Goal: Task Accomplishment & Management: Complete application form

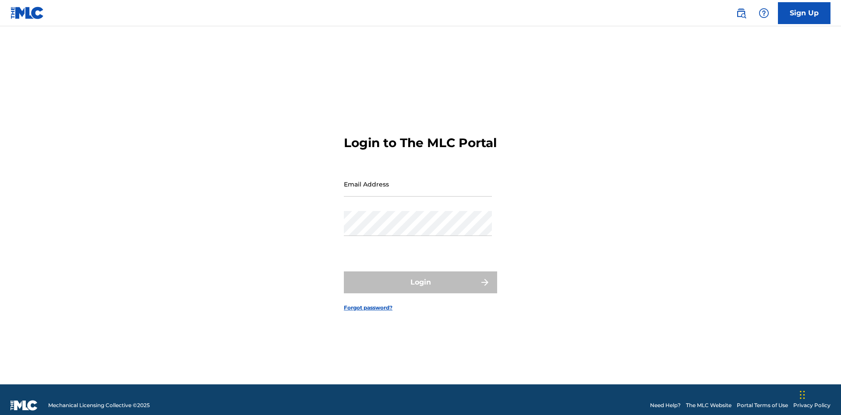
scroll to position [11, 0]
click at [418, 180] on input "Email Address" at bounding box center [418, 184] width 148 height 25
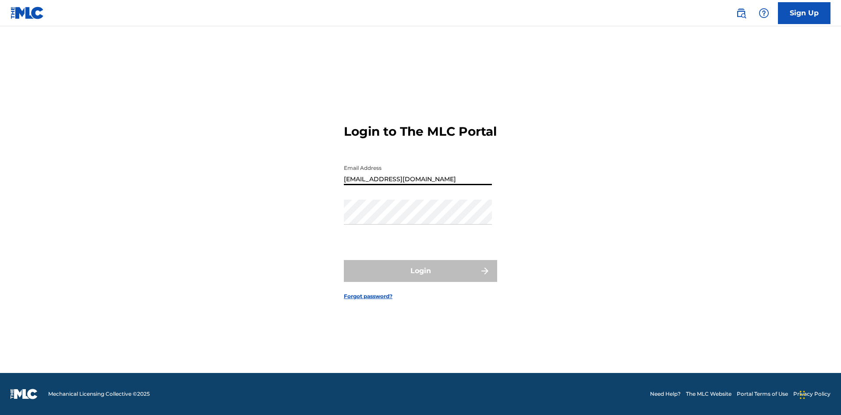
type input "[EMAIL_ADDRESS][DOMAIN_NAME]"
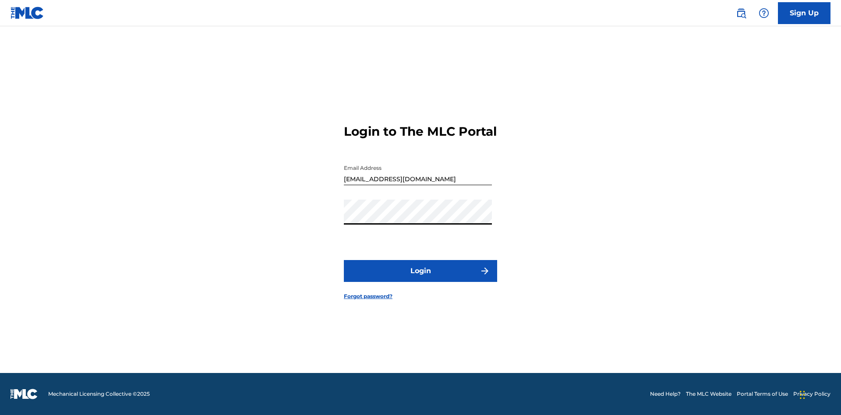
click at [420, 278] on button "Login" at bounding box center [420, 271] width 153 height 22
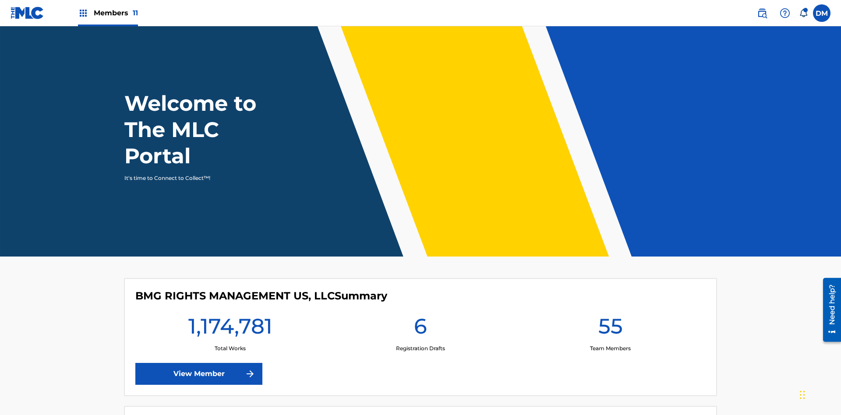
scroll to position [38, 0]
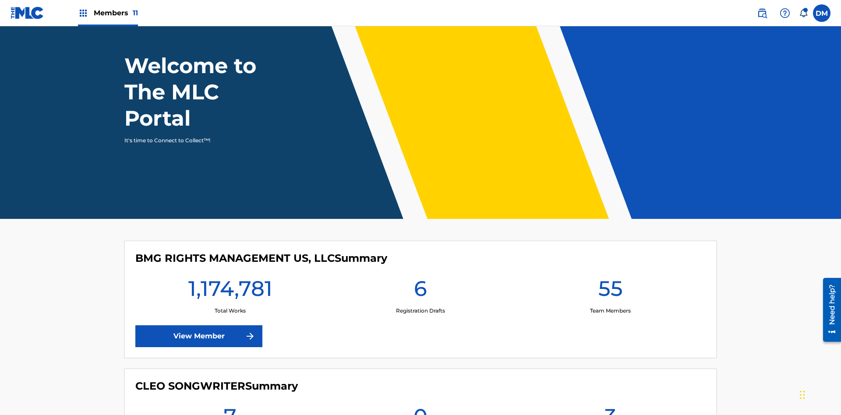
click at [108, 13] on span "Members 11" at bounding box center [116, 13] width 44 height 10
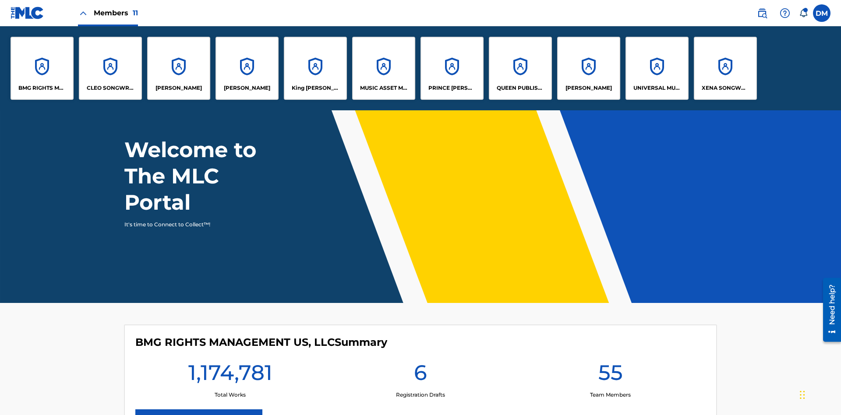
scroll to position [0, 0]
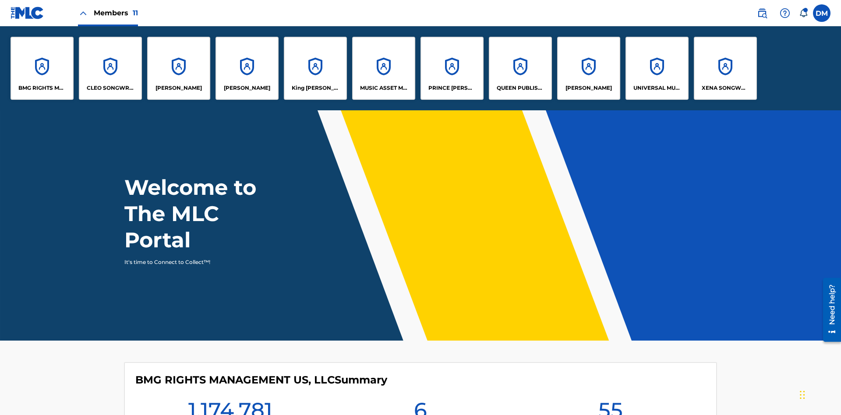
click at [315, 88] on p "King [PERSON_NAME]" at bounding box center [316, 88] width 48 height 8
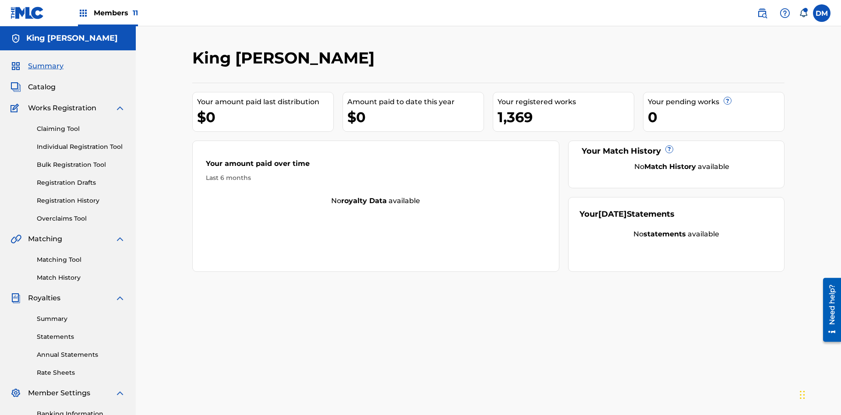
click at [81, 124] on link "Claiming Tool" at bounding box center [81, 128] width 88 height 9
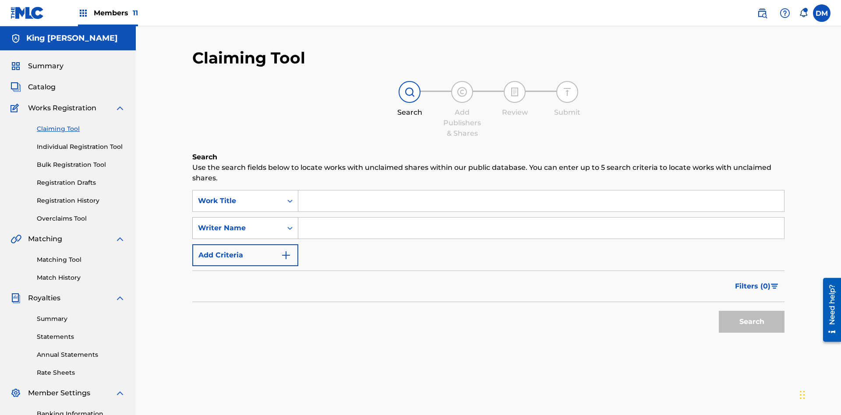
click at [237, 223] on div "Writer Name" at bounding box center [237, 228] width 79 height 11
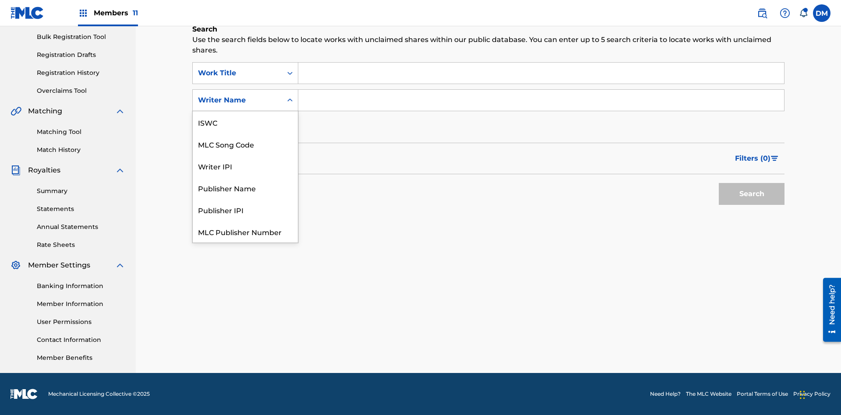
scroll to position [22, 0]
click at [245, 122] on div "MLC Song Code" at bounding box center [245, 122] width 105 height 22
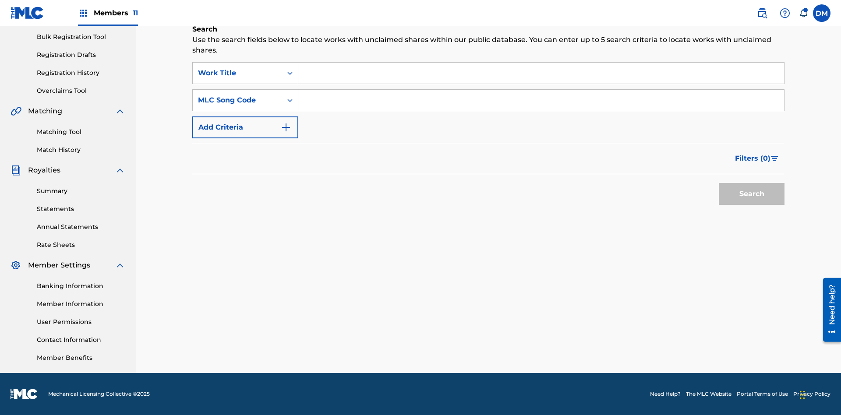
click at [541, 100] on input "Search Form" at bounding box center [541, 100] width 486 height 21
type input "RB0ZOJ"
click at [751, 194] on button "Search" at bounding box center [751, 194] width 66 height 22
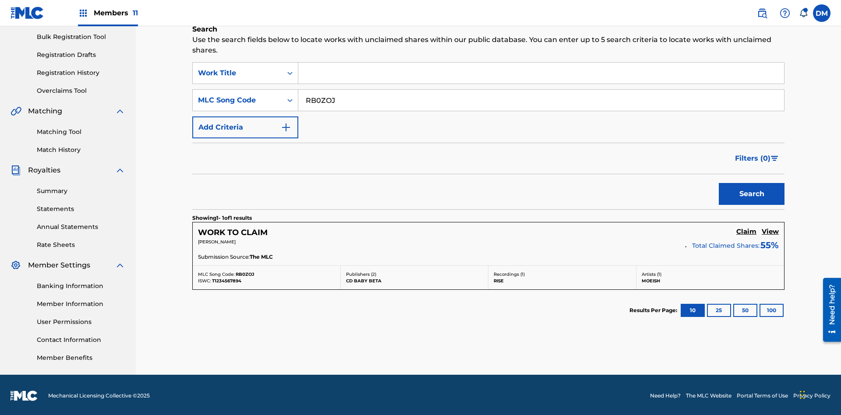
click at [746, 230] on h5 "Claim" at bounding box center [746, 232] width 20 height 8
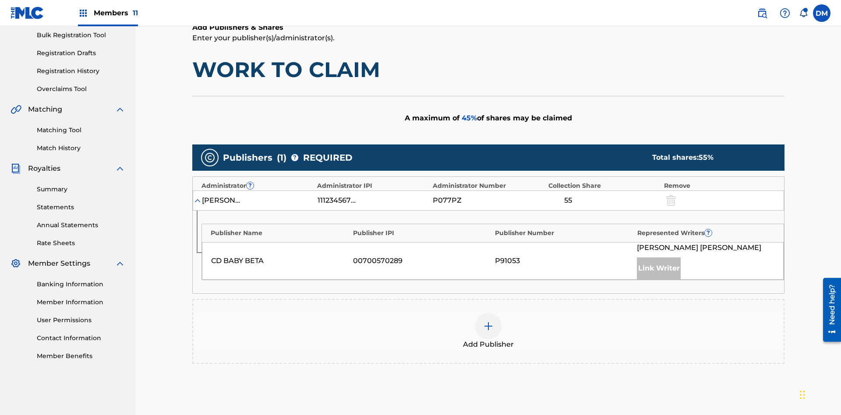
click at [488, 321] on img at bounding box center [488, 326] width 11 height 11
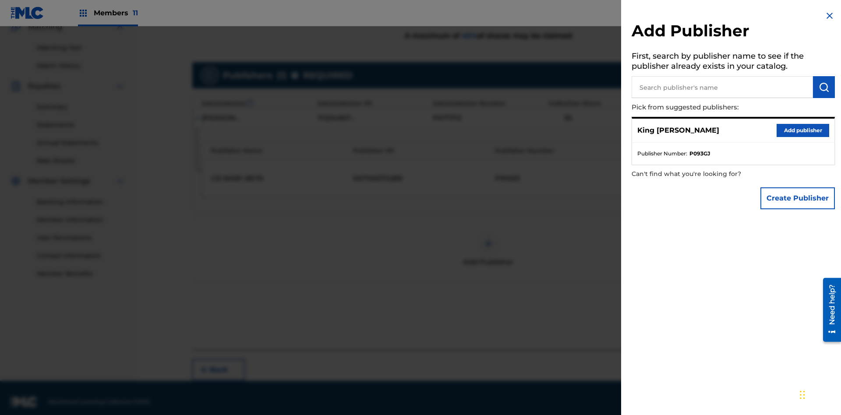
click at [722, 87] on input "text" at bounding box center [721, 87] width 181 height 22
type input "Test2025.08.23.04.37.04"
click at [823, 87] on img "submit" at bounding box center [823, 87] width 11 height 11
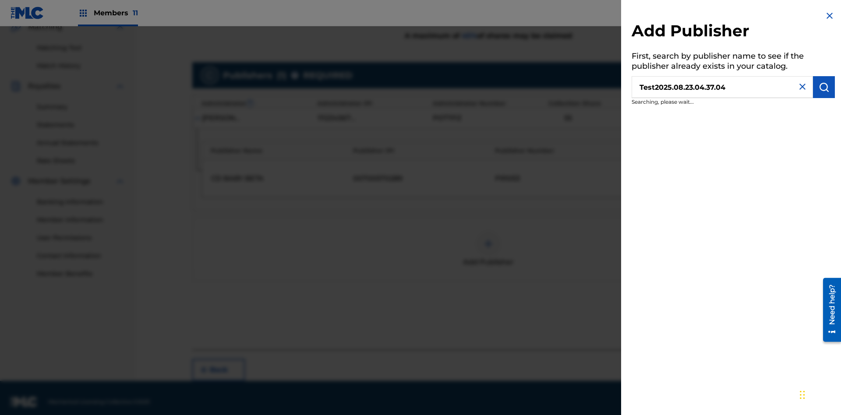
scroll to position [220, 0]
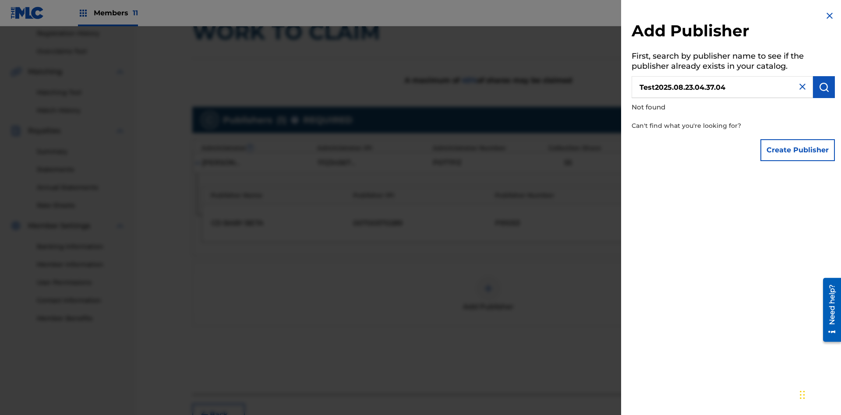
click at [798, 150] on button "Create Publisher" at bounding box center [797, 150] width 74 height 22
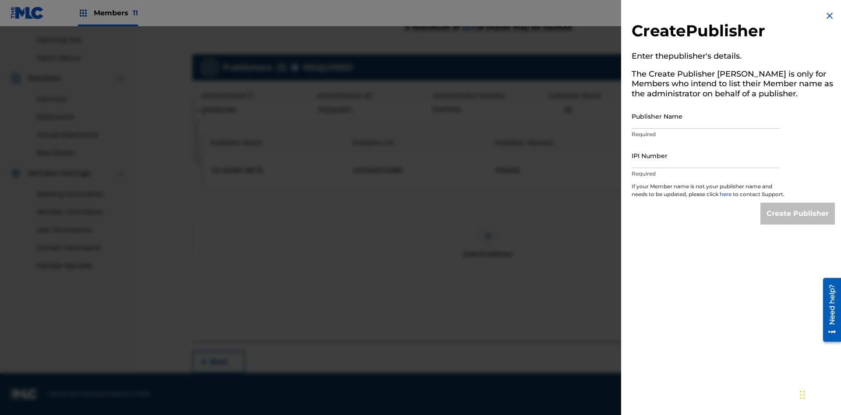
click at [705, 116] on input "Publisher Name" at bounding box center [705, 116] width 148 height 25
type input "Test2025.08.23.04.37.09"
click at [705, 155] on input "IPI Number" at bounding box center [705, 155] width 148 height 25
type input "00595839777"
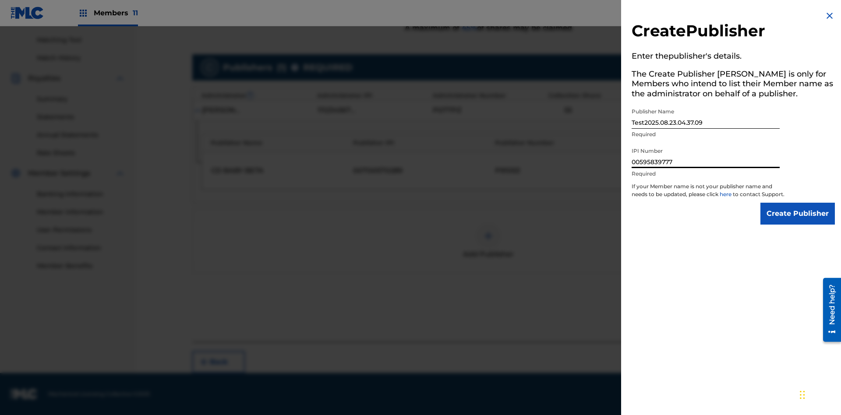
click at [798, 222] on input "Create Publisher" at bounding box center [797, 214] width 74 height 22
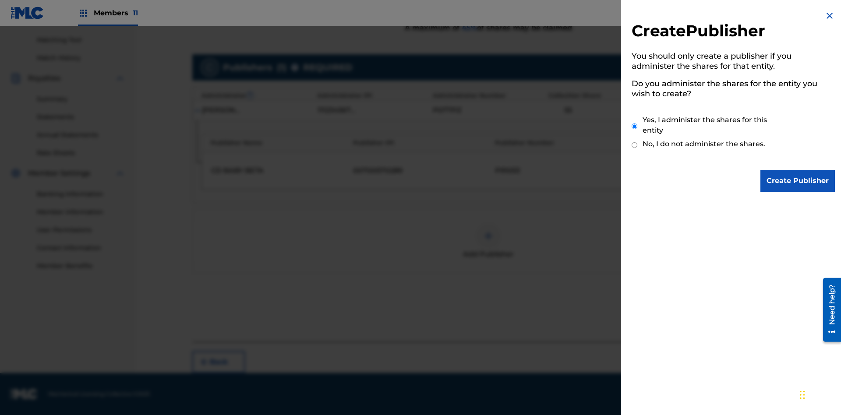
click at [634, 126] on input "Yes, I administer the shares for this entity" at bounding box center [634, 126] width 6 height 19
click at [798, 181] on input "Create Publisher" at bounding box center [797, 181] width 74 height 22
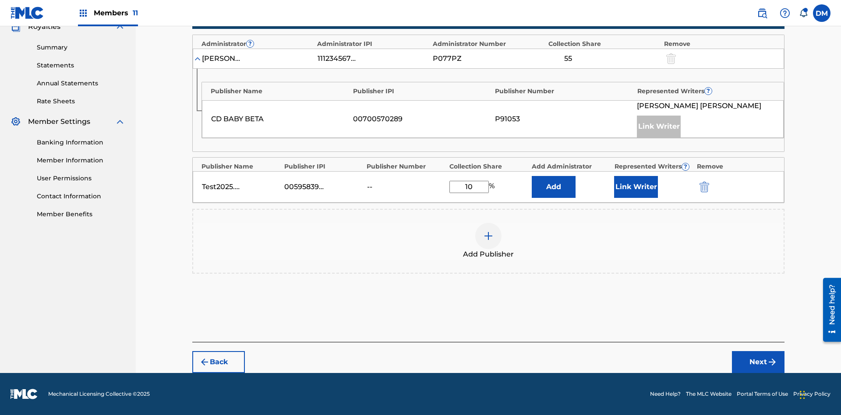
scroll to position [271, 0]
type input "10"
click at [636, 187] on button "Link Writer" at bounding box center [636, 187] width 44 height 22
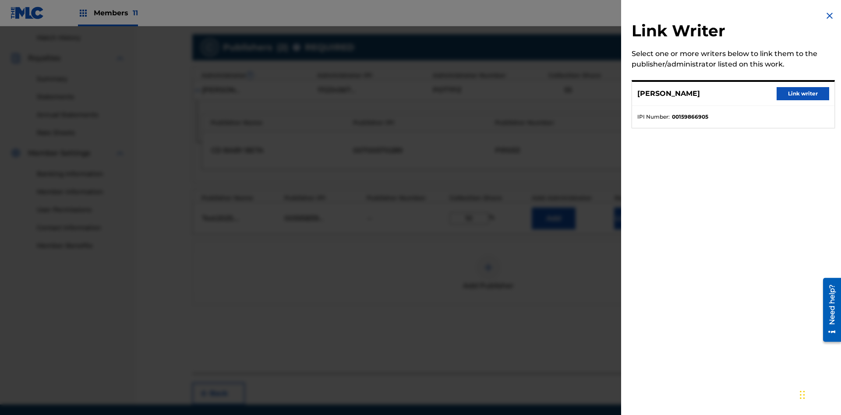
click at [802, 94] on button "Link writer" at bounding box center [802, 93] width 53 height 13
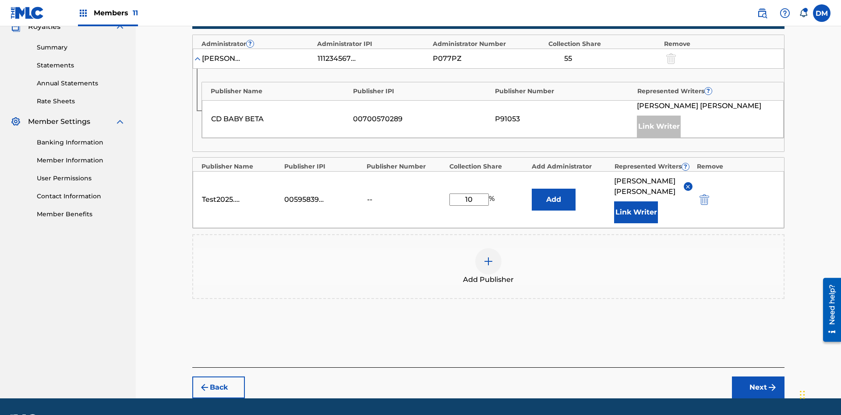
click at [636, 201] on button "Link Writer" at bounding box center [636, 212] width 44 height 22
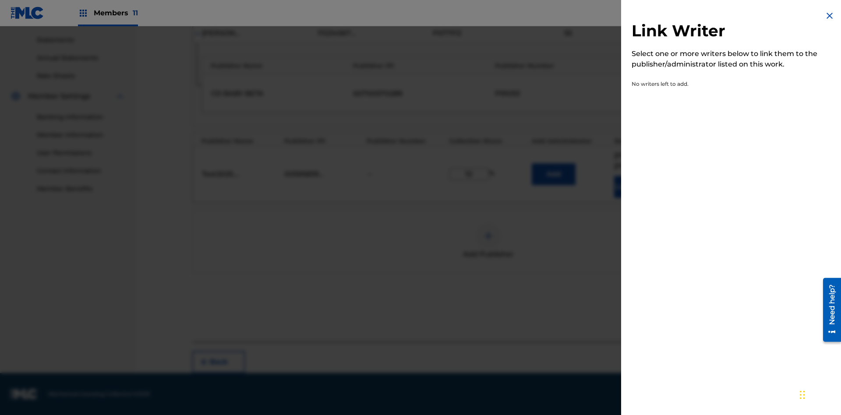
click at [829, 16] on img at bounding box center [829, 16] width 11 height 11
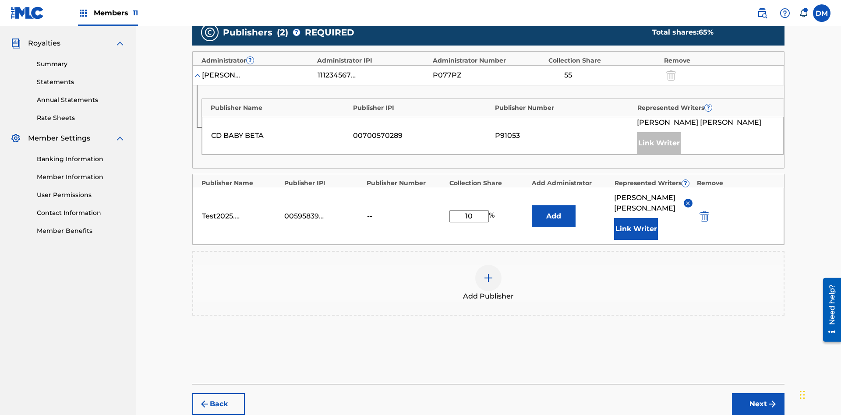
scroll to position [297, 0]
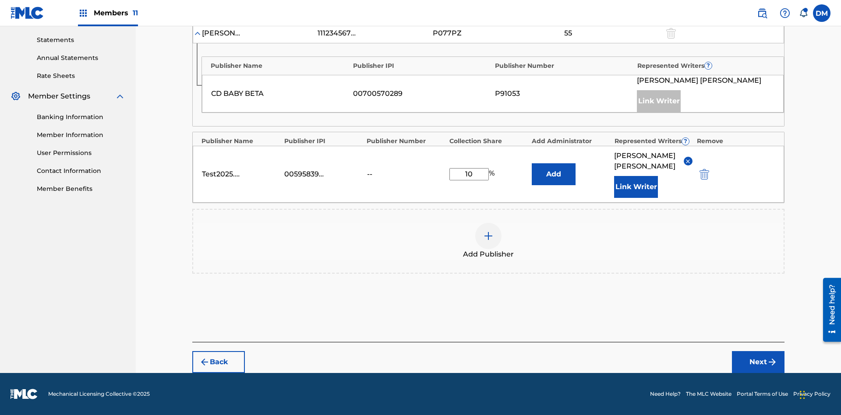
click at [553, 174] on button "Add" at bounding box center [553, 174] width 44 height 22
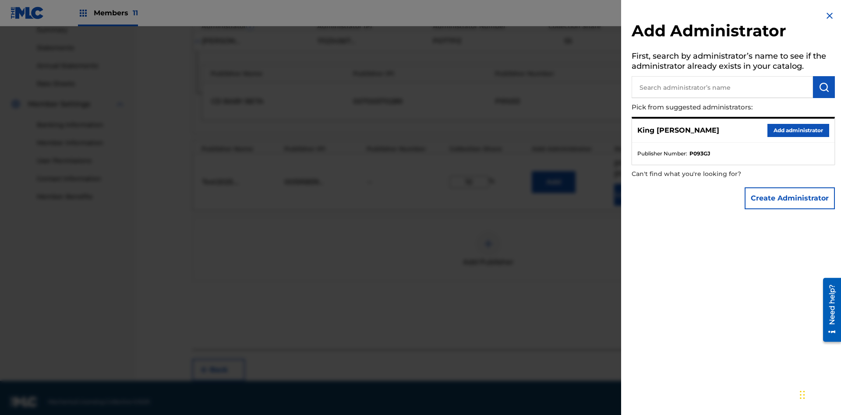
click at [722, 87] on input "text" at bounding box center [721, 87] width 181 height 22
type input "Test2025.08.23.04.37.31"
click at [823, 87] on img "submit" at bounding box center [823, 87] width 11 height 11
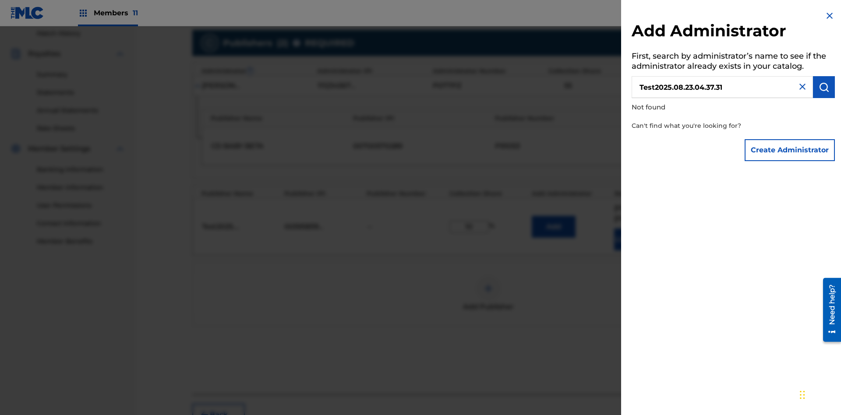
click at [790, 150] on button "Create Administrator" at bounding box center [789, 150] width 90 height 22
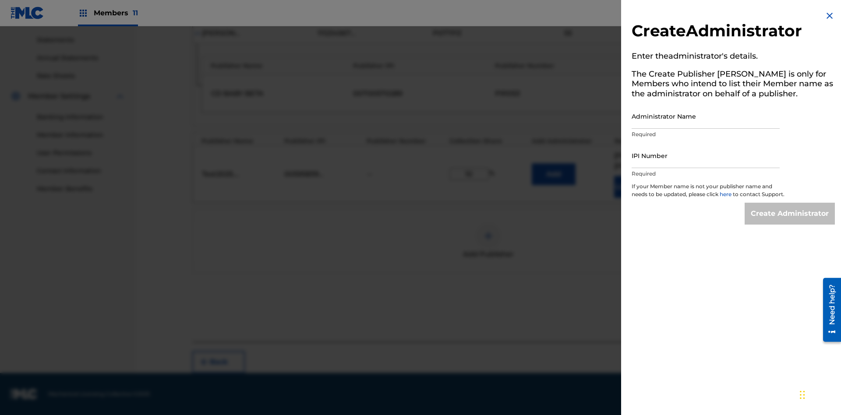
click at [705, 116] on input "Administrator Name" at bounding box center [705, 116] width 148 height 25
type input "Test2025.08.23.04.37.36"
click at [705, 155] on input "IPI Number" at bounding box center [705, 155] width 148 height 25
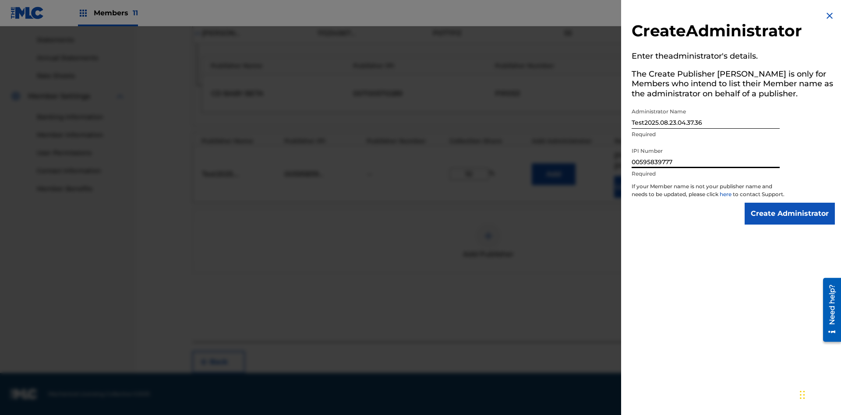
type input "00595839777"
click at [790, 222] on input "Create Administrator" at bounding box center [789, 214] width 90 height 22
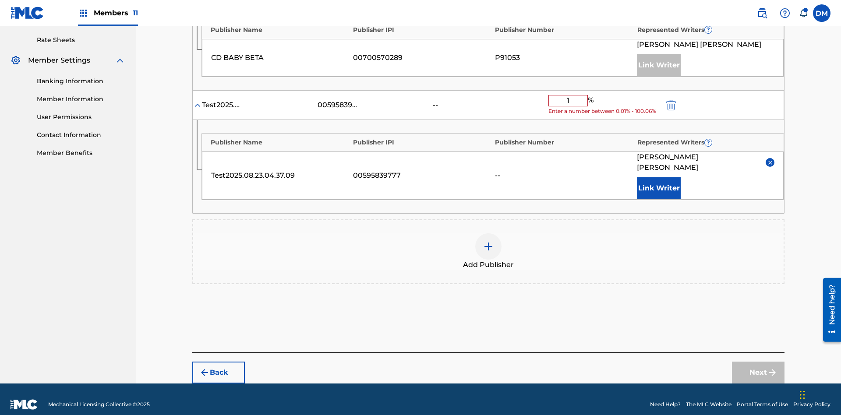
type input "10"
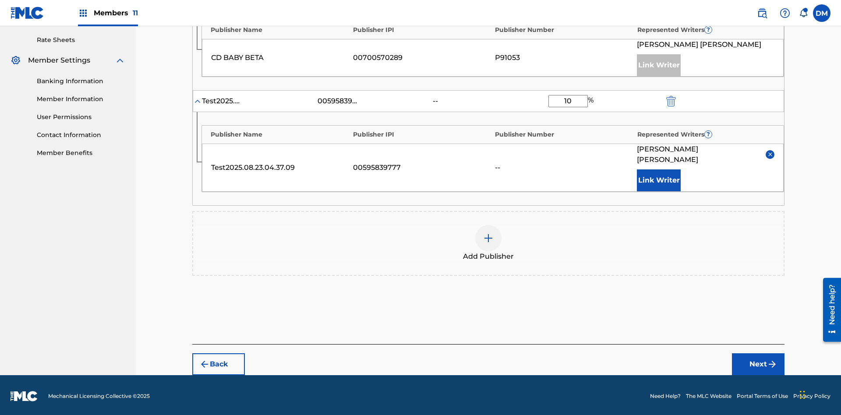
scroll to position [324, 0]
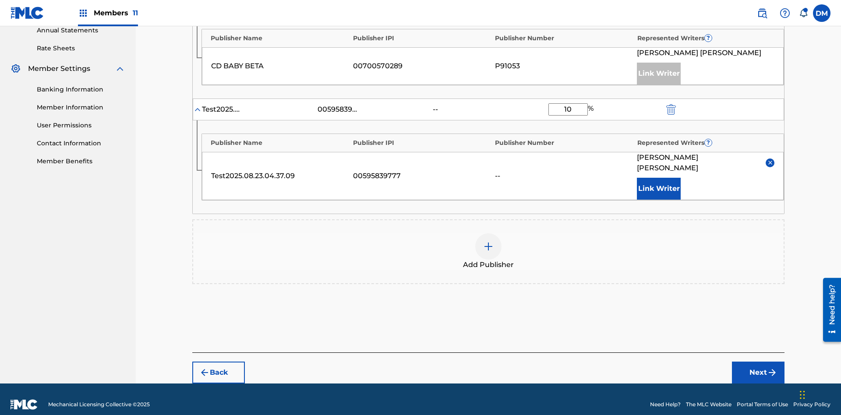
click at [758, 362] on button "Next" at bounding box center [758, 373] width 53 height 22
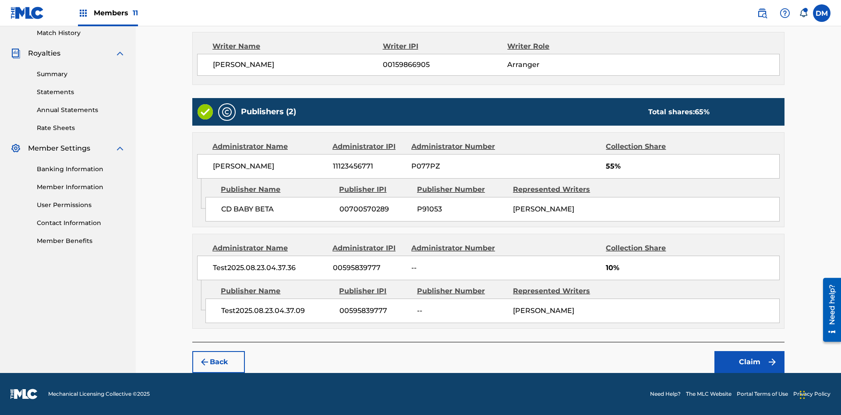
click at [749, 362] on button "Claim" at bounding box center [749, 362] width 70 height 22
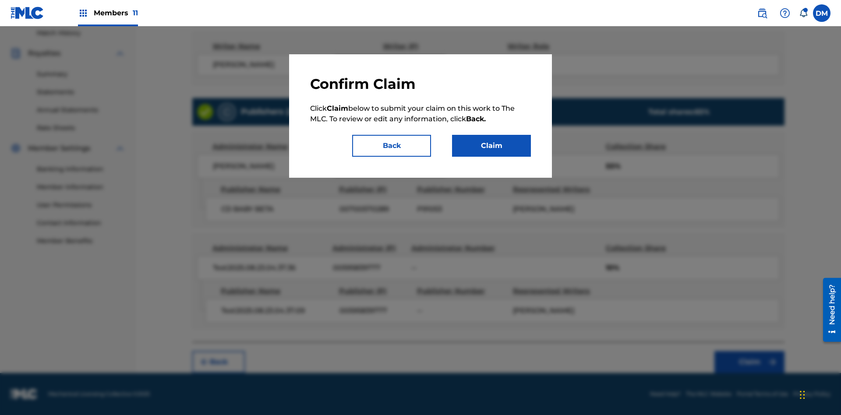
click at [491, 146] on button "Claim" at bounding box center [491, 146] width 79 height 22
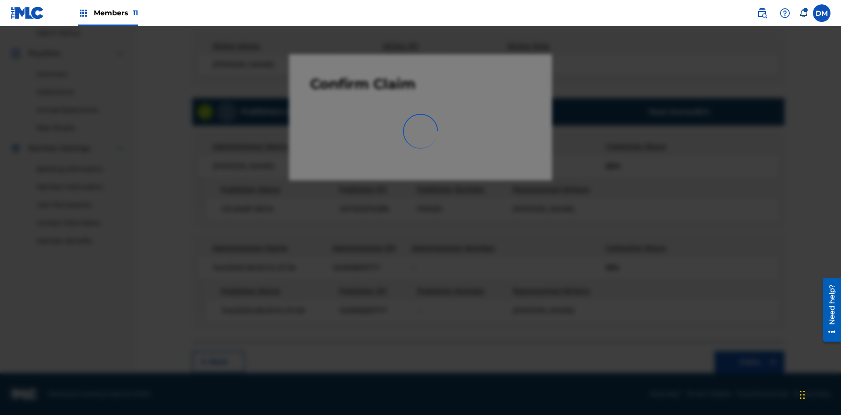
scroll to position [128, 0]
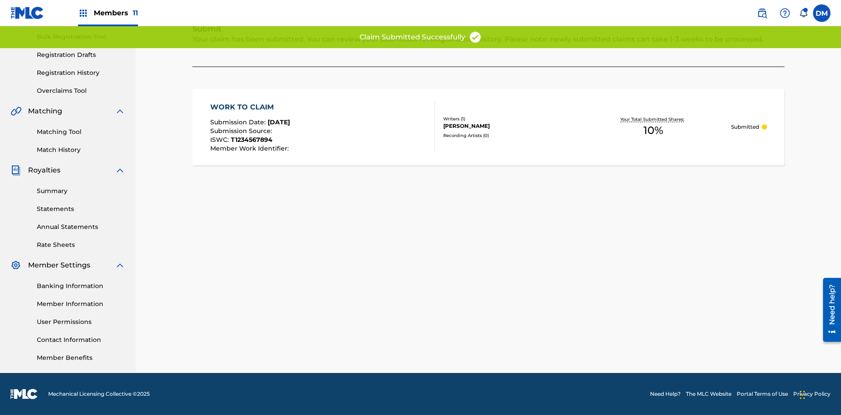
click at [81, 73] on link "Registration History" at bounding box center [81, 72] width 88 height 9
